Goal: Information Seeking & Learning: Understand process/instructions

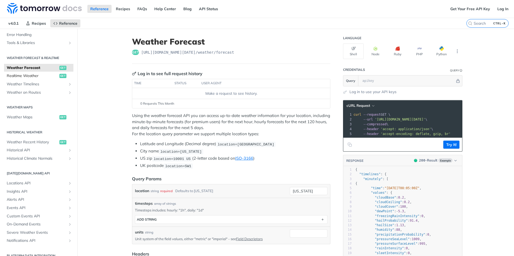
scroll to position [101, 0]
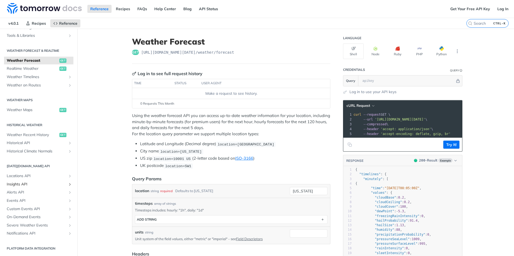
click at [68, 184] on icon "Show subpages for Insights API" at bounding box center [70, 184] width 4 height 4
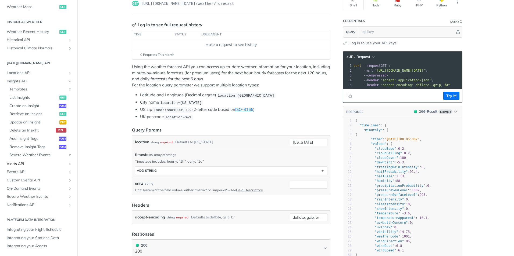
scroll to position [54, 0]
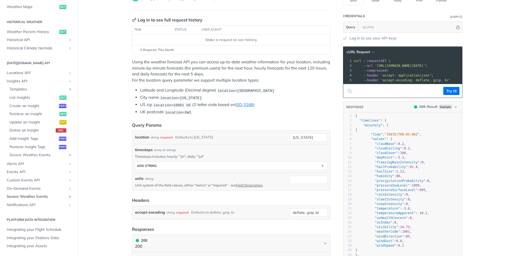
click at [62, 197] on link "Severe Weather Events" at bounding box center [38, 197] width 69 height 8
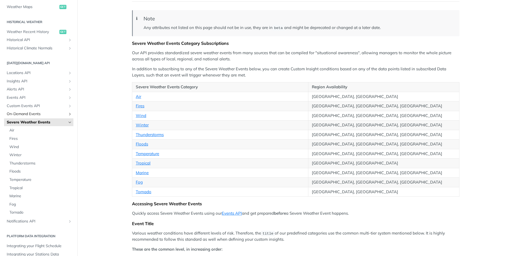
click at [23, 113] on span "On-Demand Events" at bounding box center [37, 113] width 60 height 5
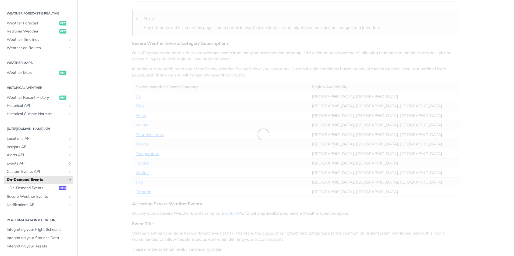
scroll to position [109, 0]
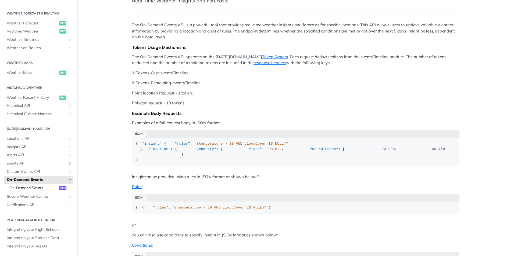
click at [28, 188] on span "On-Demand Events" at bounding box center [33, 188] width 48 height 5
